Goal: Transaction & Acquisition: Obtain resource

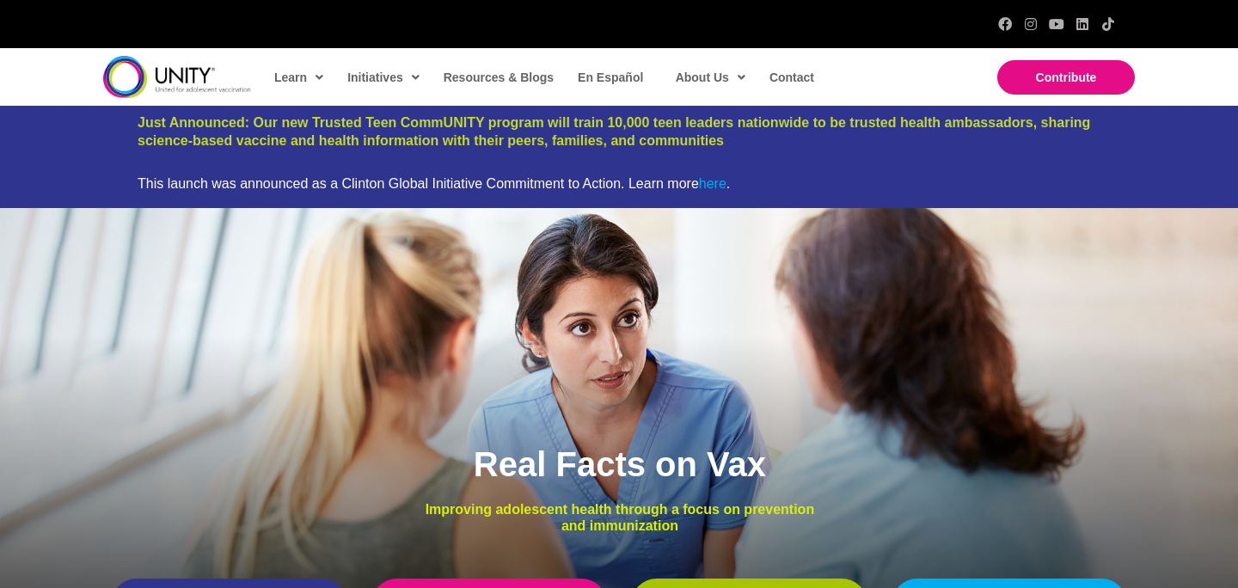
click at [716, 184] on link "here" at bounding box center [713, 183] width 28 height 15
click at [500, 80] on span "Resources & Blogs" at bounding box center [498, 77] width 110 height 14
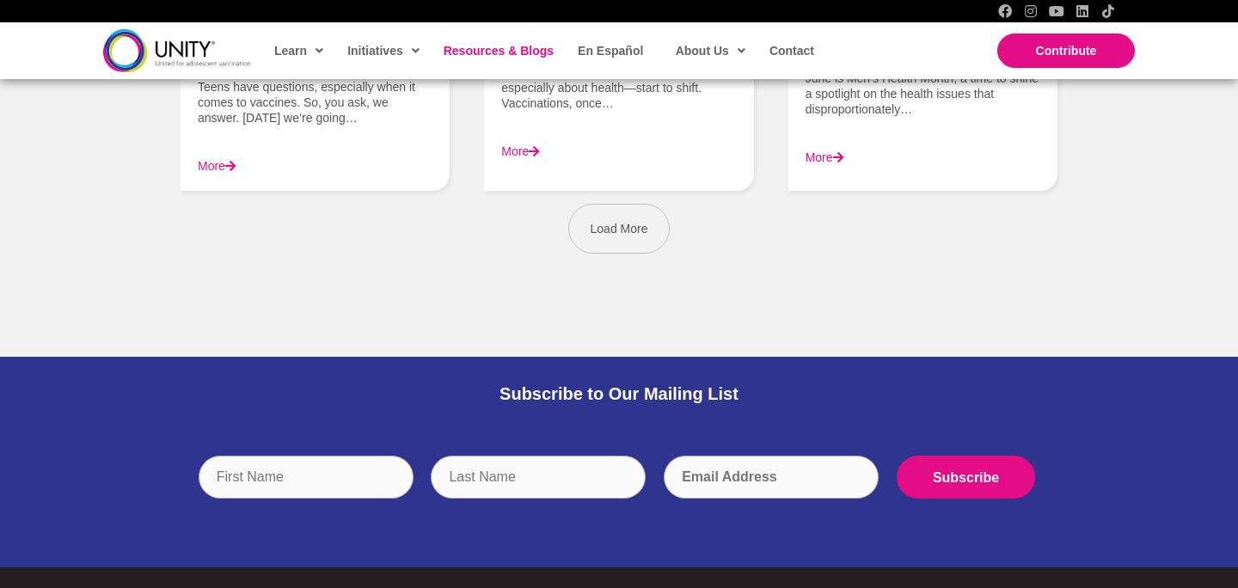
scroll to position [2673, 0]
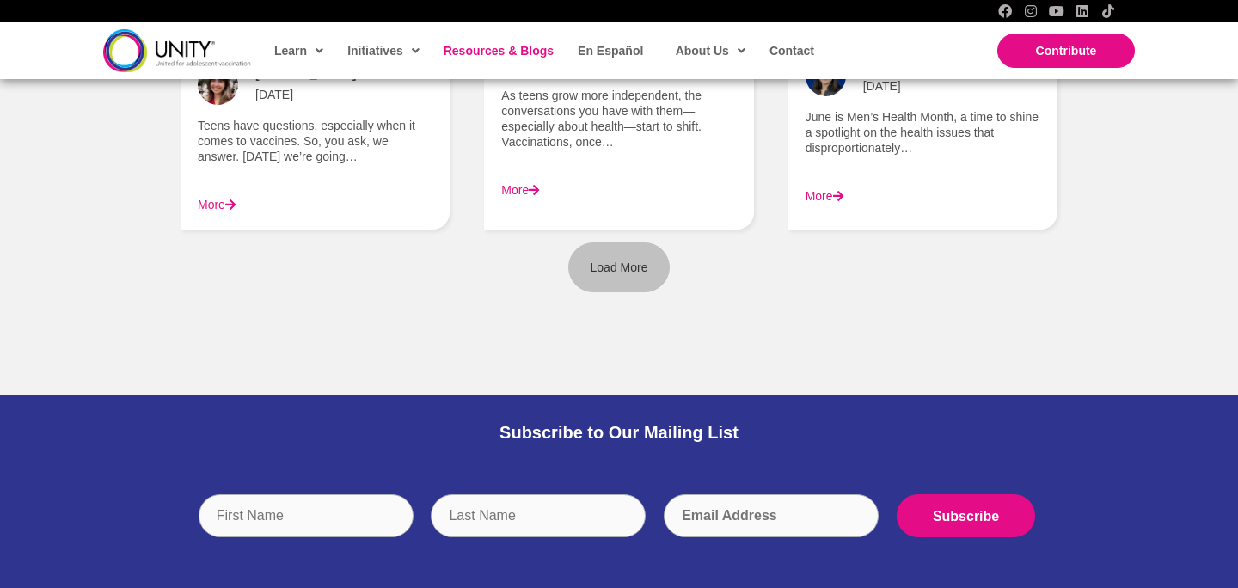
click at [602, 261] on span "Load More" at bounding box center [619, 267] width 58 height 14
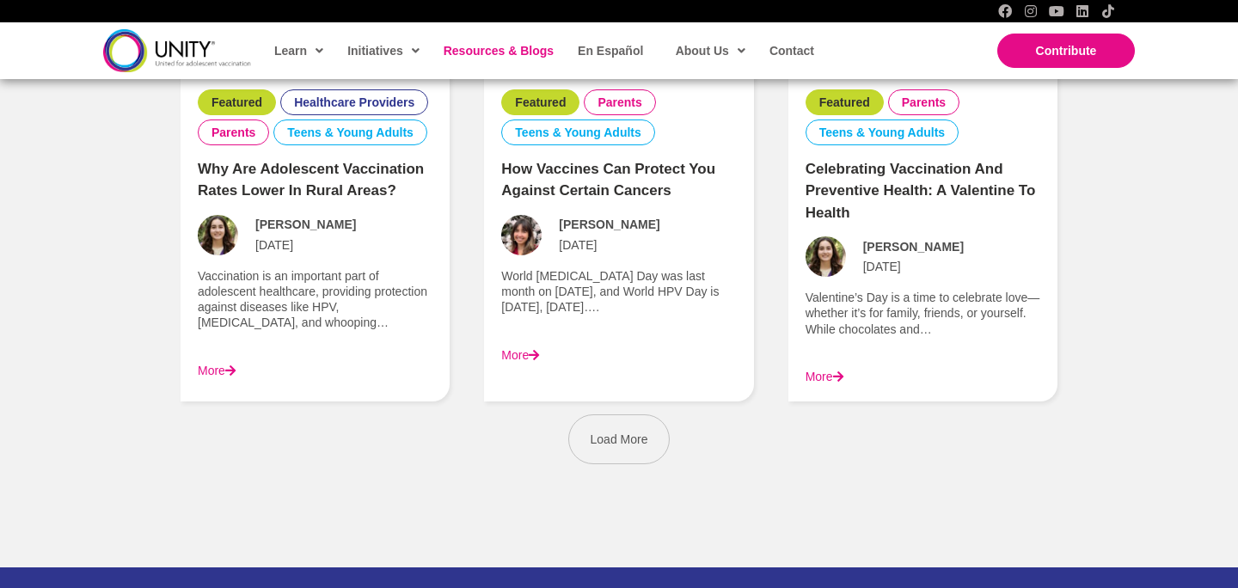
scroll to position [4075, 0]
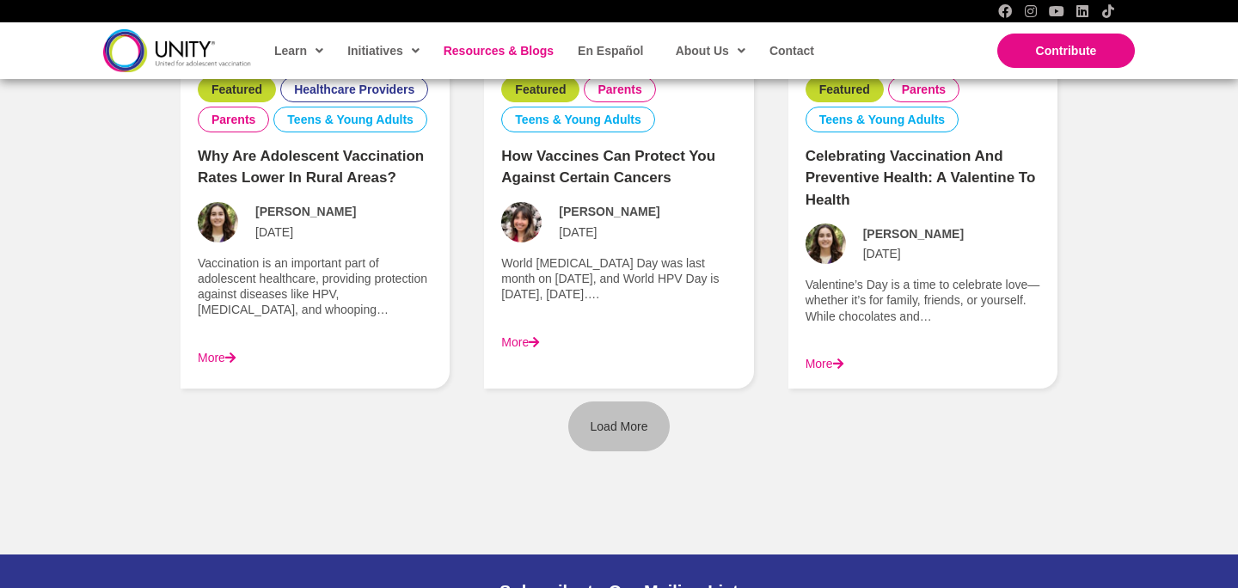
click at [633, 425] on span "Load More" at bounding box center [619, 426] width 58 height 14
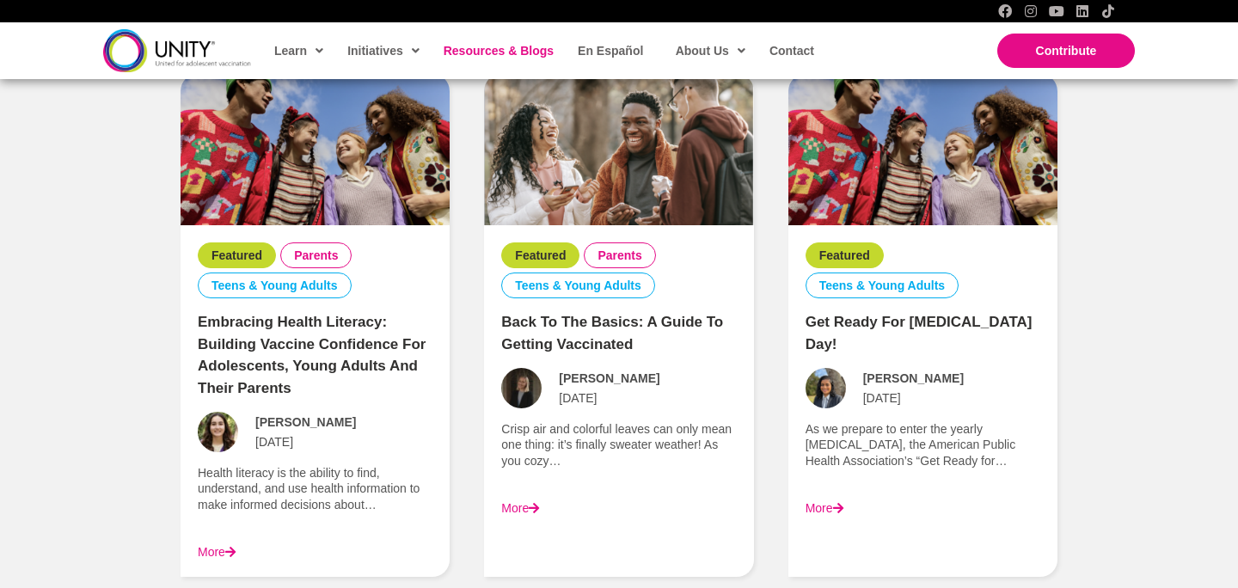
scroll to position [5524, 0]
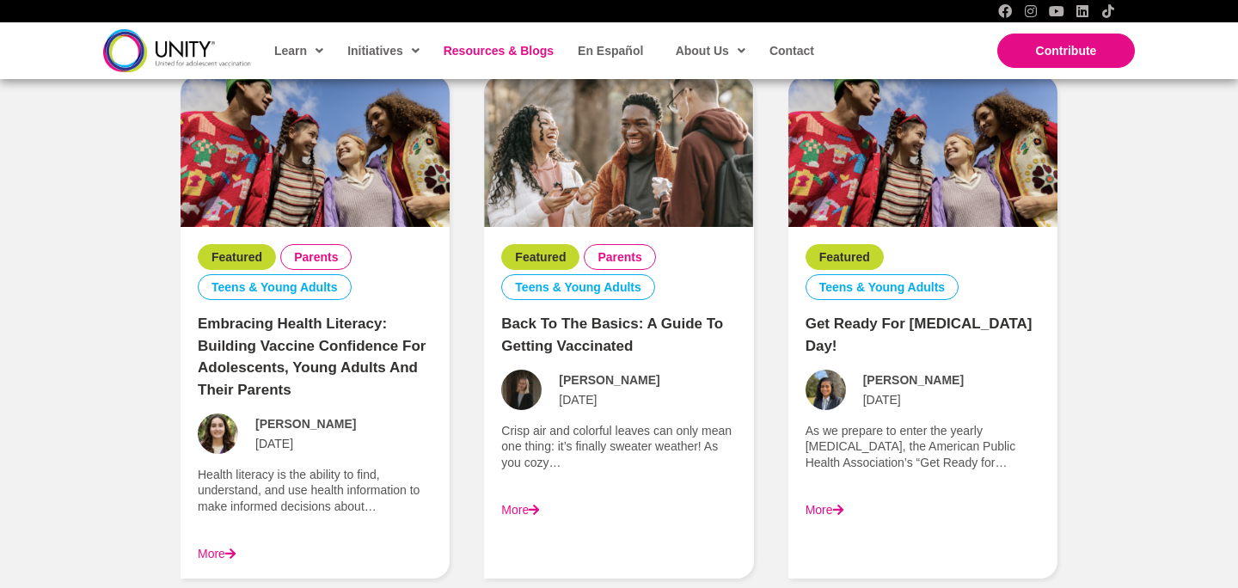
click at [263, 338] on link "Embracing Health Literacy: Building Vaccine Confidence for Adolescents, Young A…" at bounding box center [312, 356] width 228 height 83
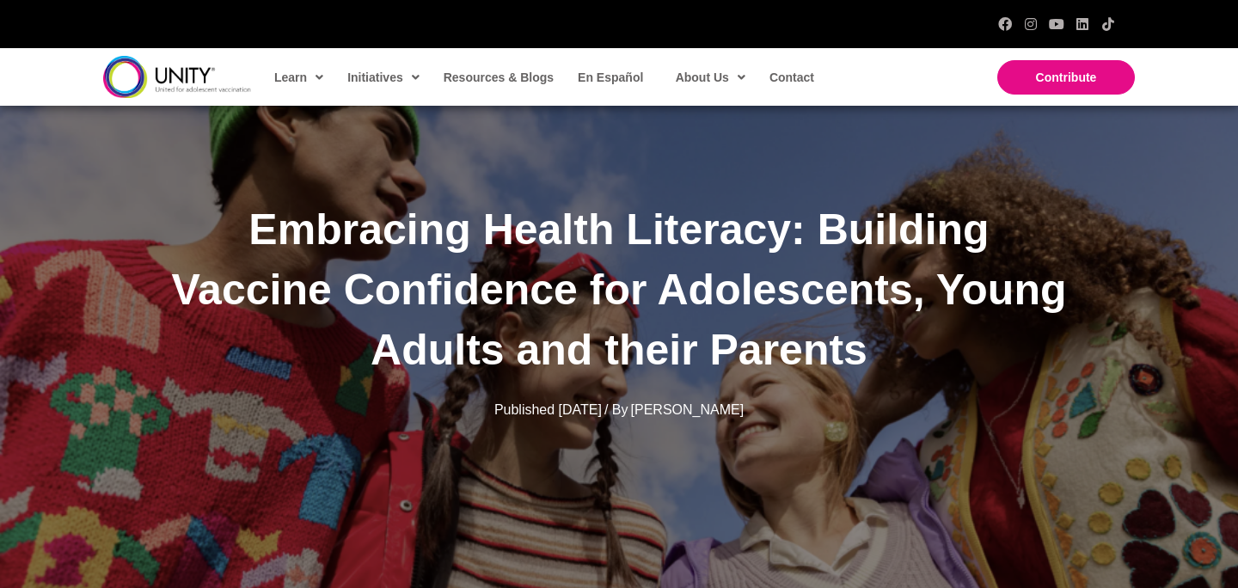
scroll to position [96, 0]
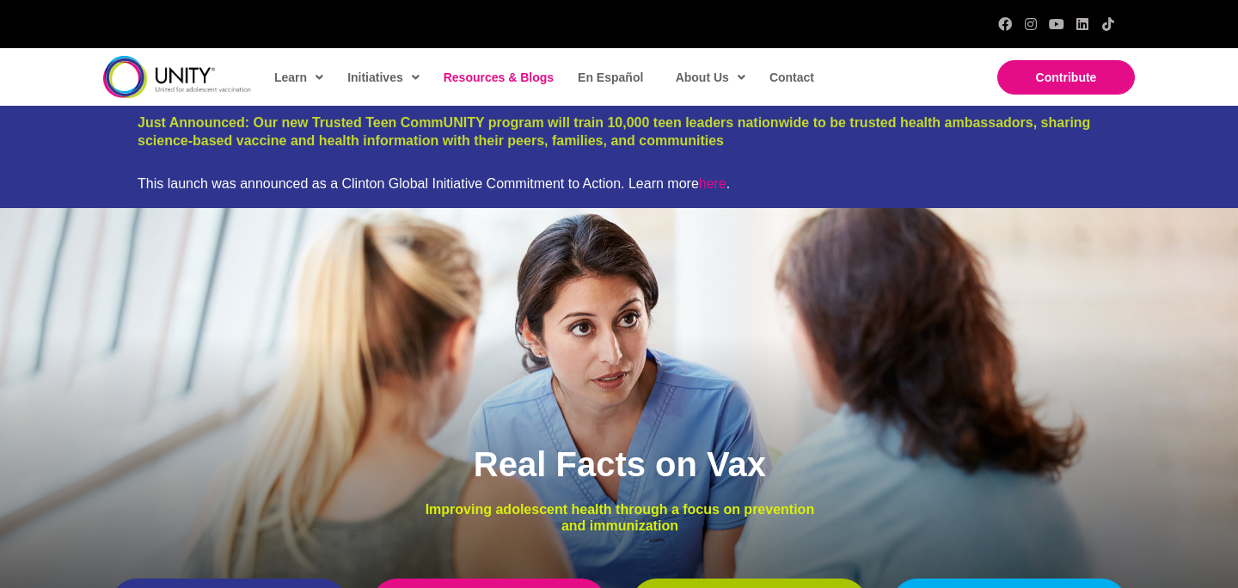
click at [518, 75] on span "Resources & Blogs" at bounding box center [498, 77] width 110 height 14
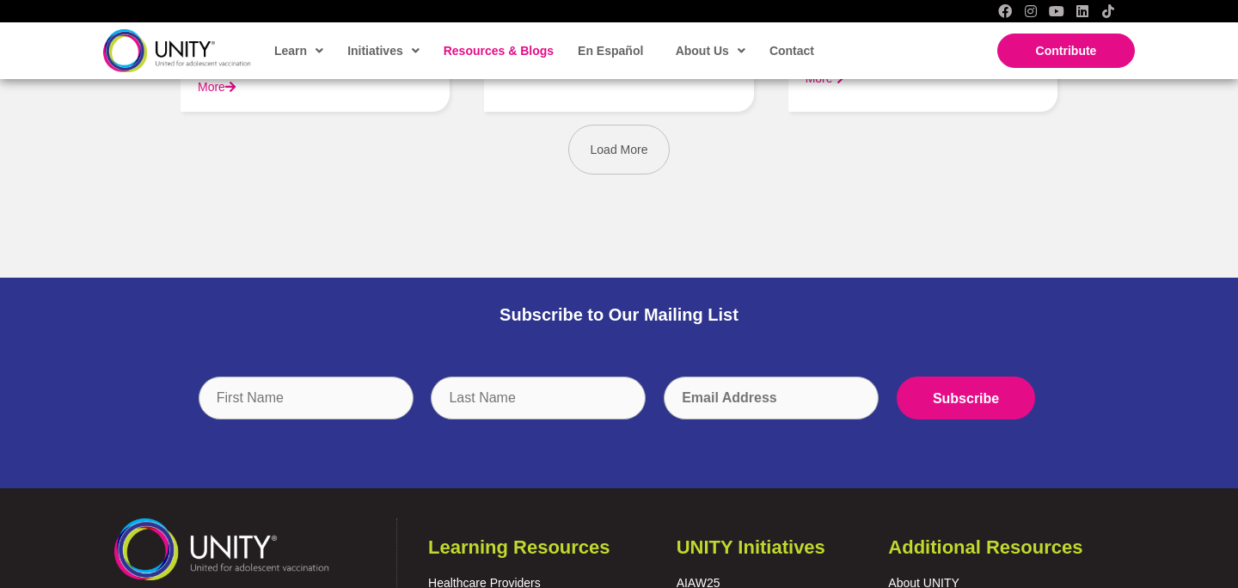
scroll to position [2791, 0]
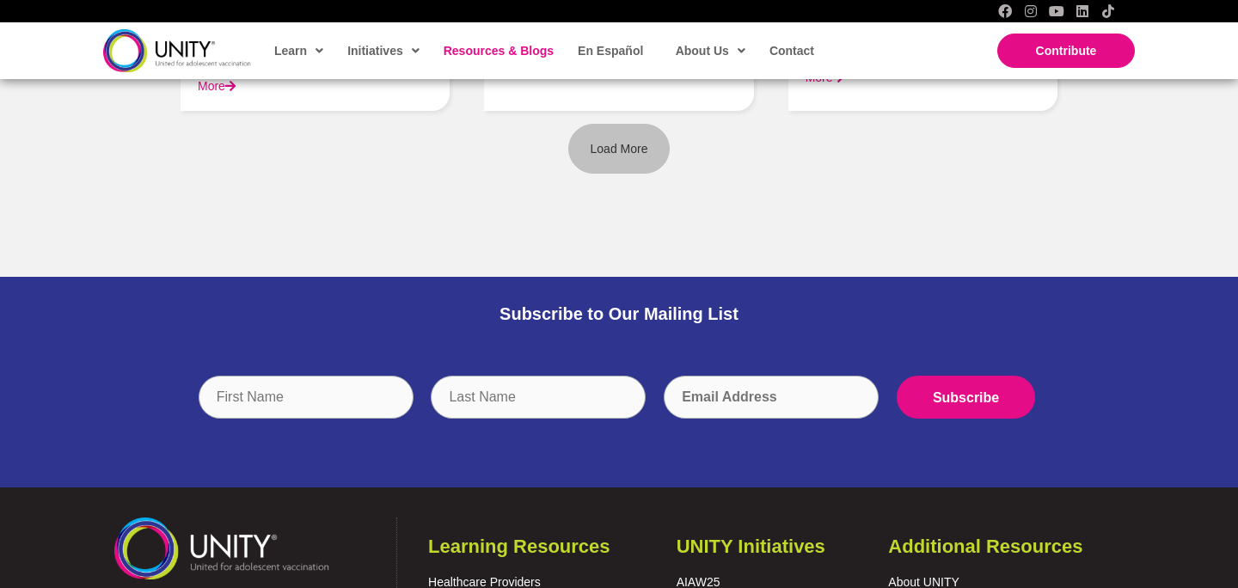
click at [613, 161] on link "Load More" at bounding box center [619, 149] width 102 height 50
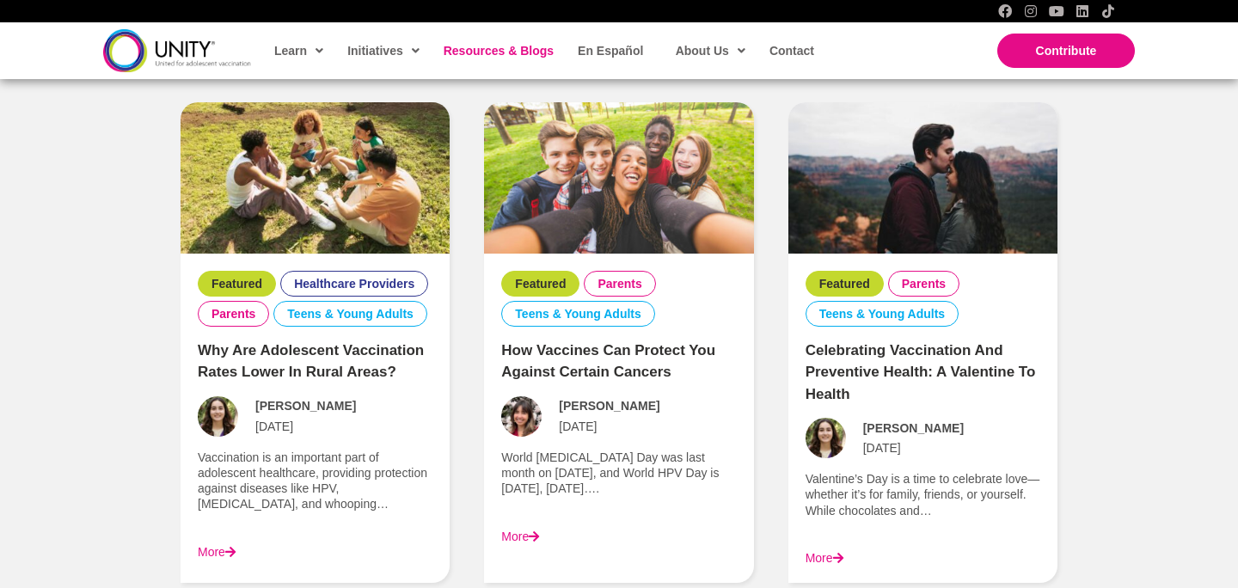
scroll to position [4109, 0]
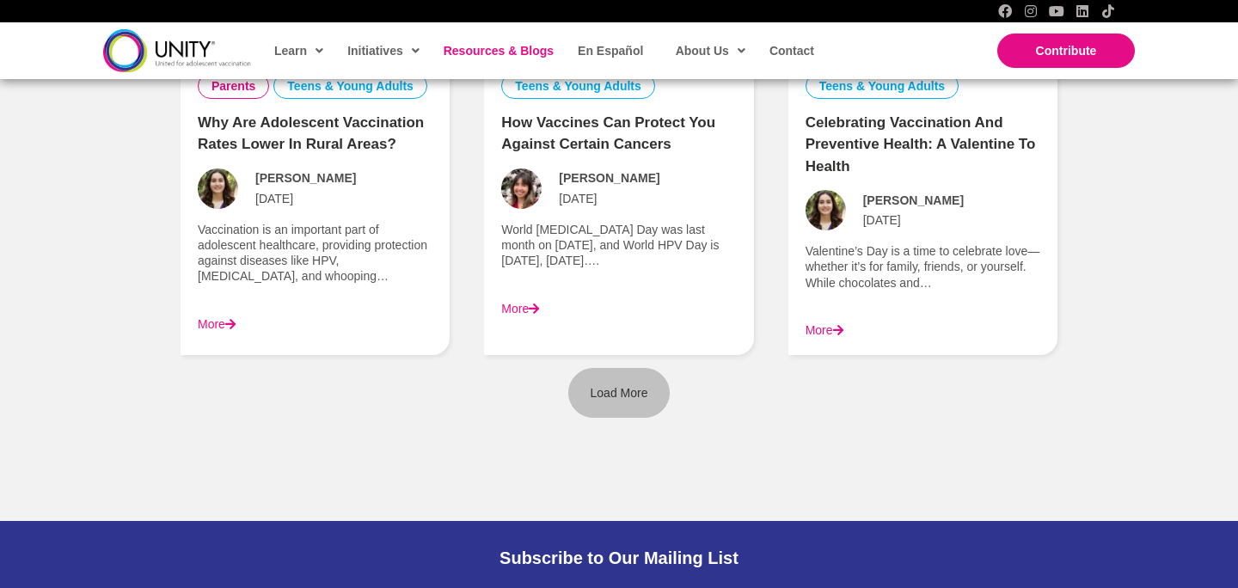
click at [587, 385] on link "Load More" at bounding box center [619, 393] width 102 height 50
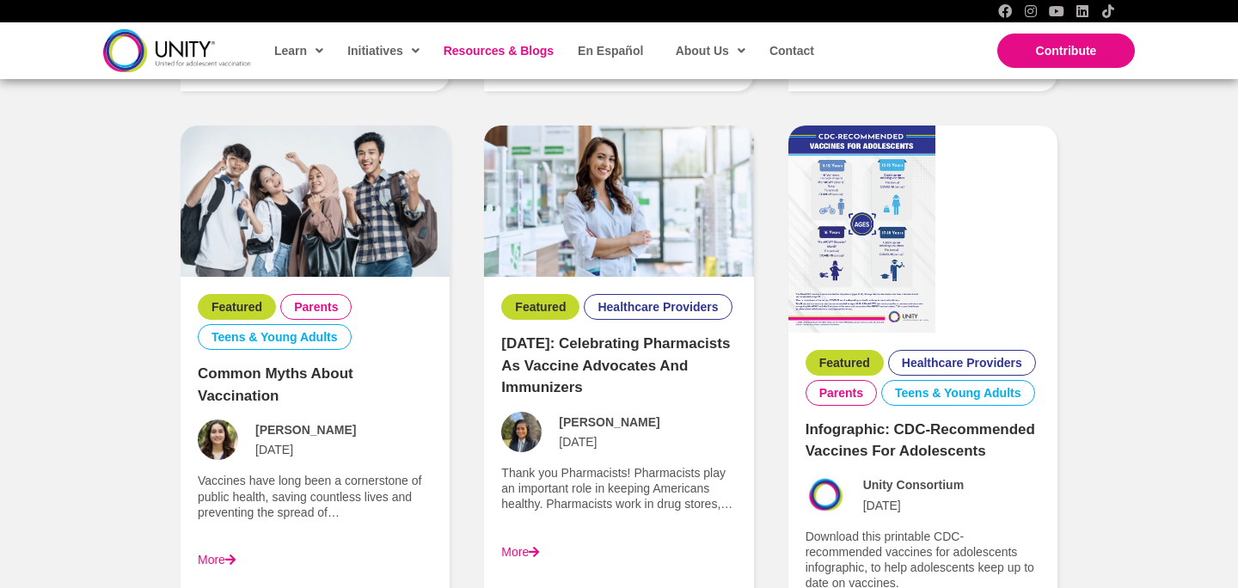
scroll to position [4373, 0]
click at [877, 270] on img at bounding box center [861, 228] width 147 height 206
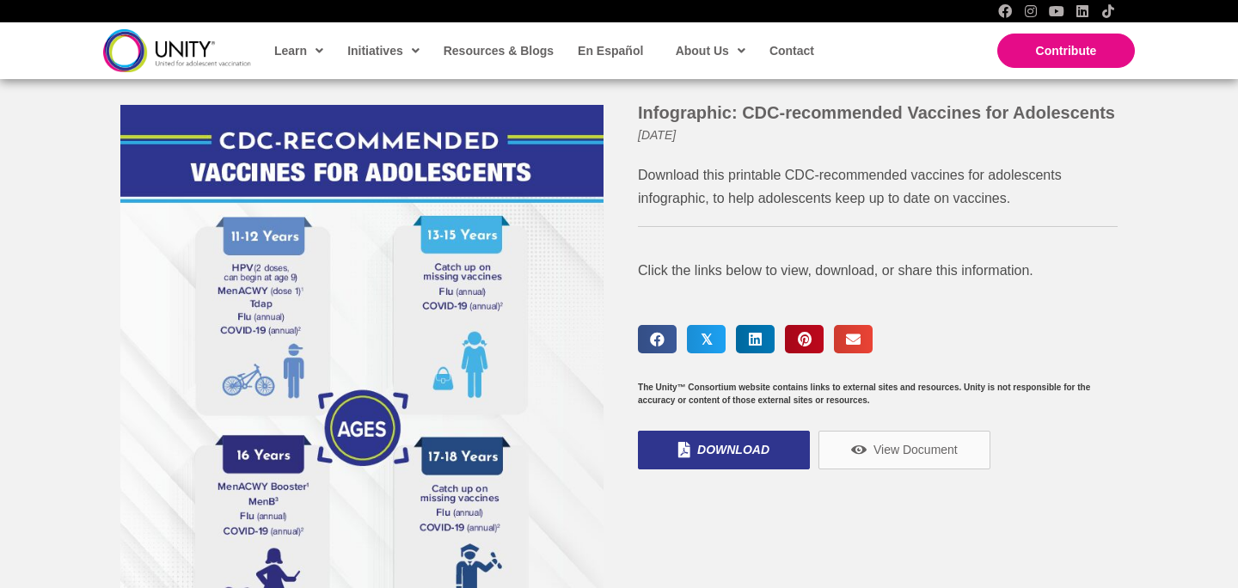
scroll to position [197, 0]
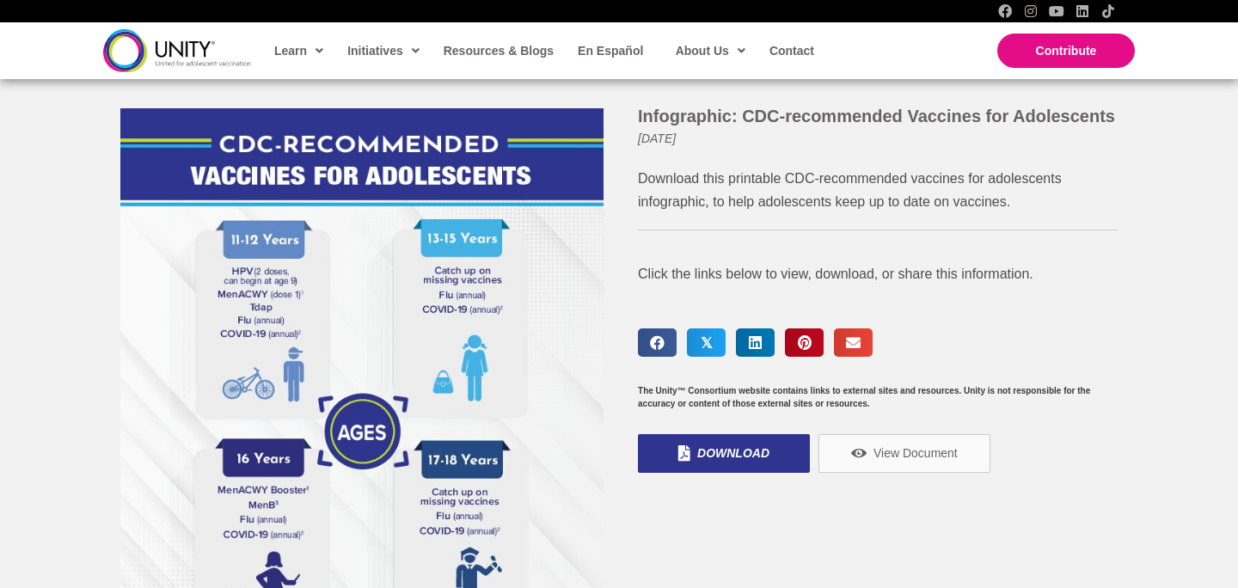
click at [435, 319] on img at bounding box center [361, 447] width 483 height 679
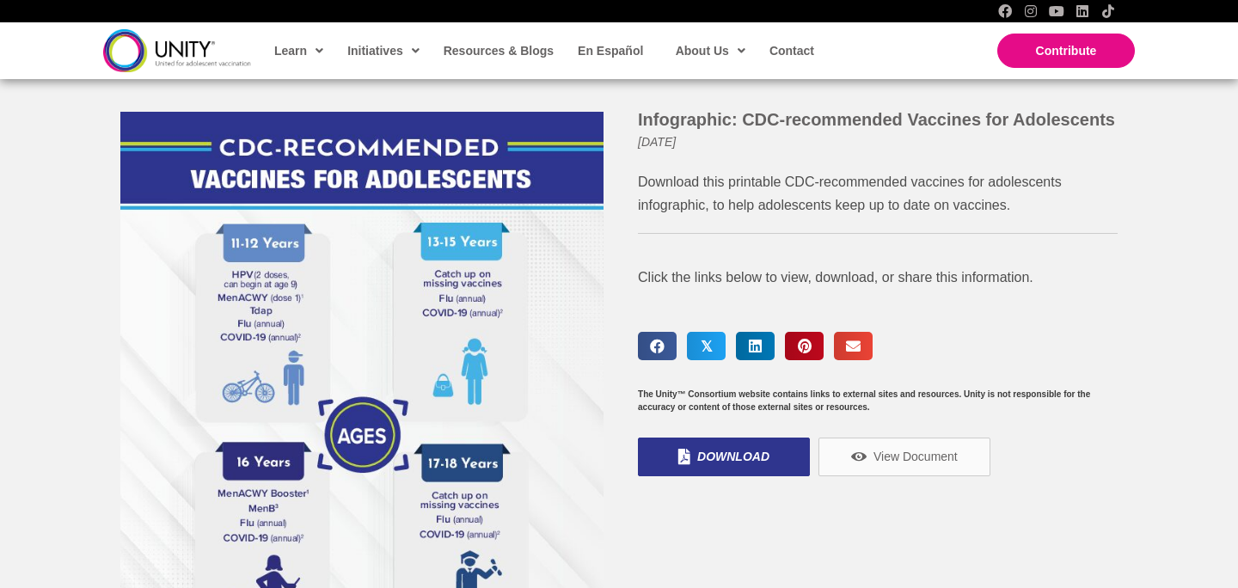
scroll to position [196, 0]
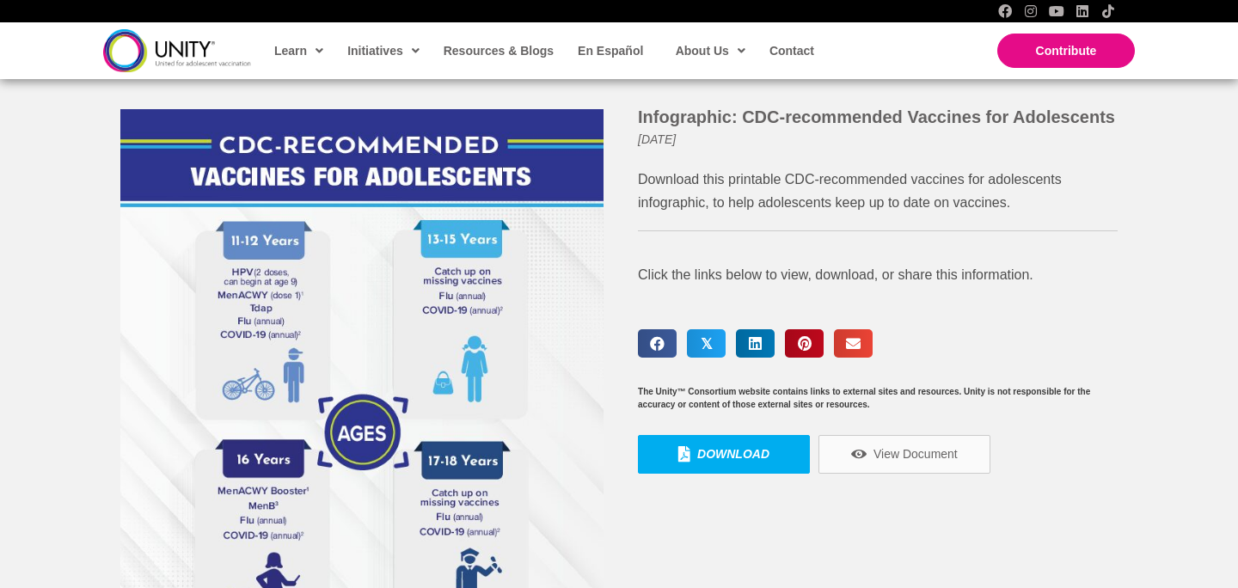
click at [751, 455] on span "Download" at bounding box center [733, 453] width 72 height 15
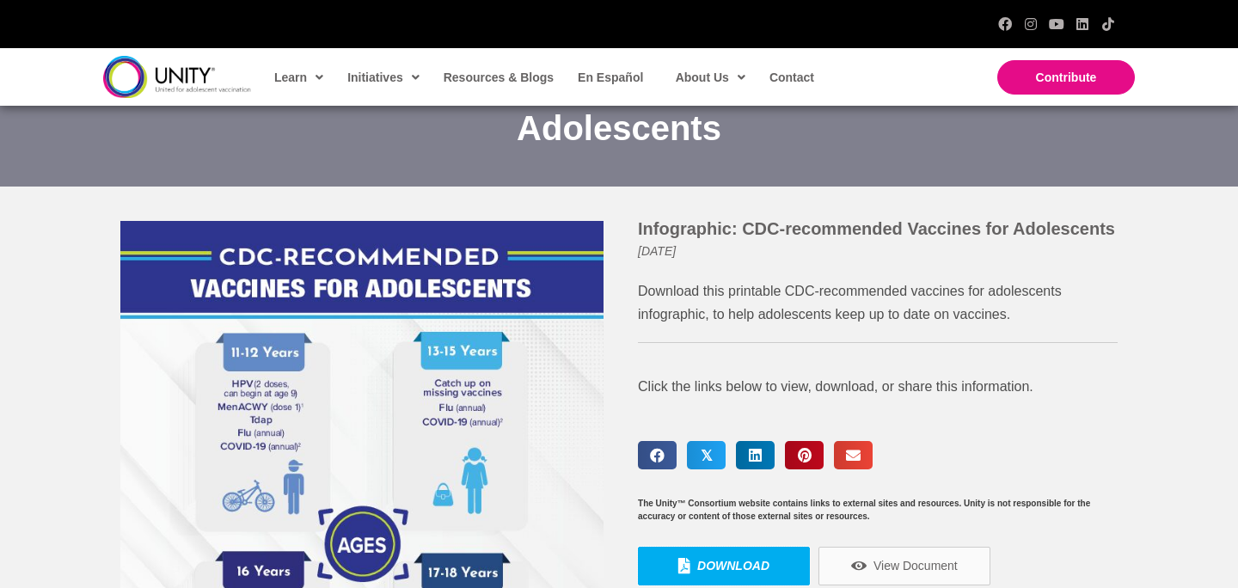
scroll to position [81, 0]
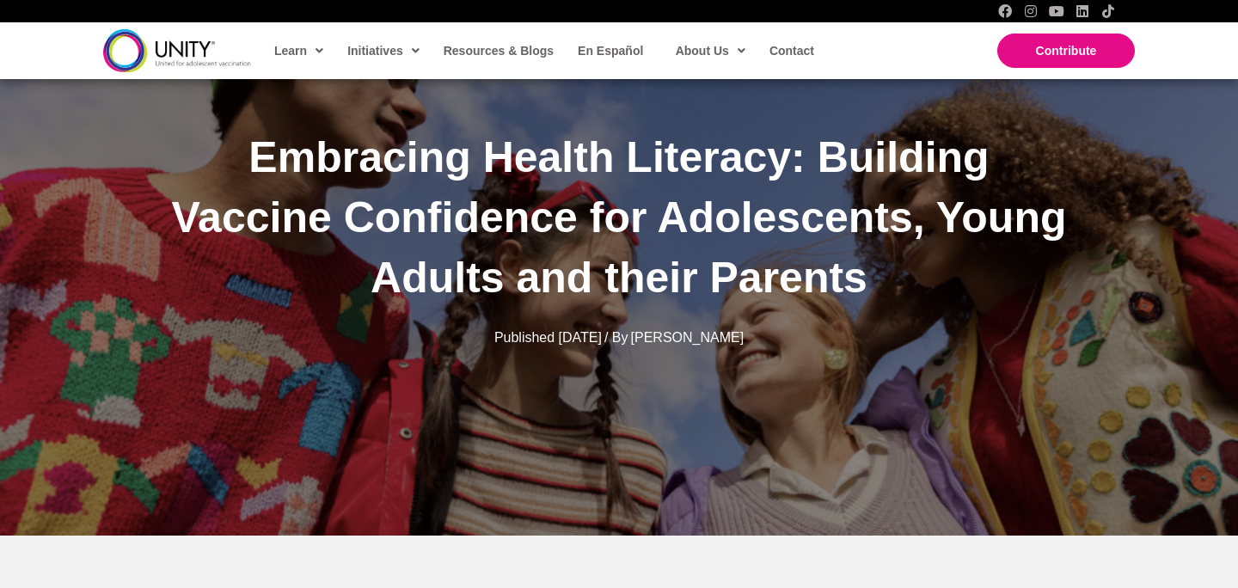
scroll to position [142, 0]
